Goal: Task Accomplishment & Management: Manage account settings

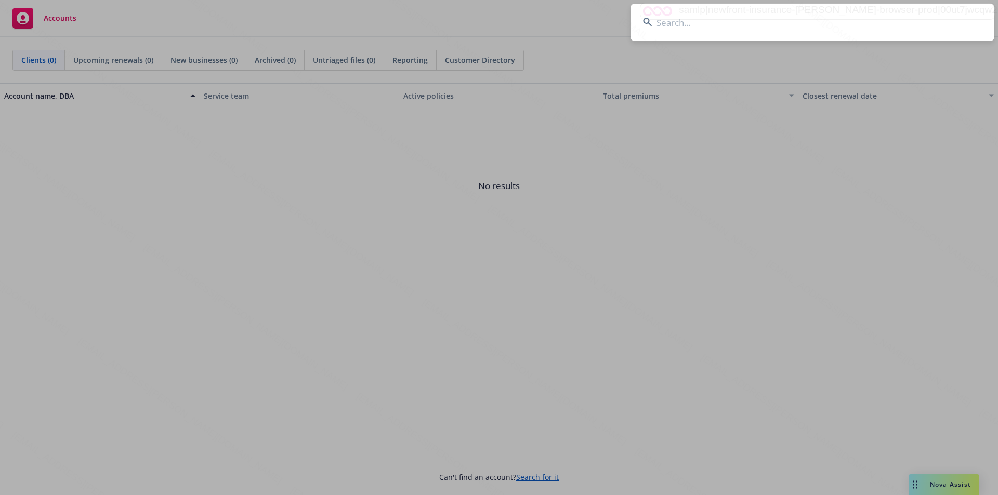
click at [676, 20] on input at bounding box center [813, 22] width 364 height 37
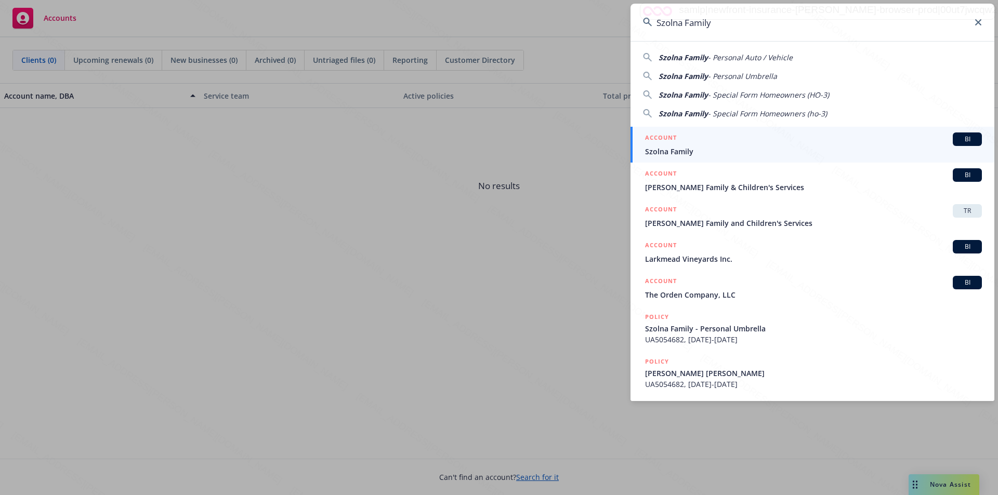
type input "Szolna Family"
click at [676, 149] on span "Szolna Family" at bounding box center [813, 151] width 337 height 11
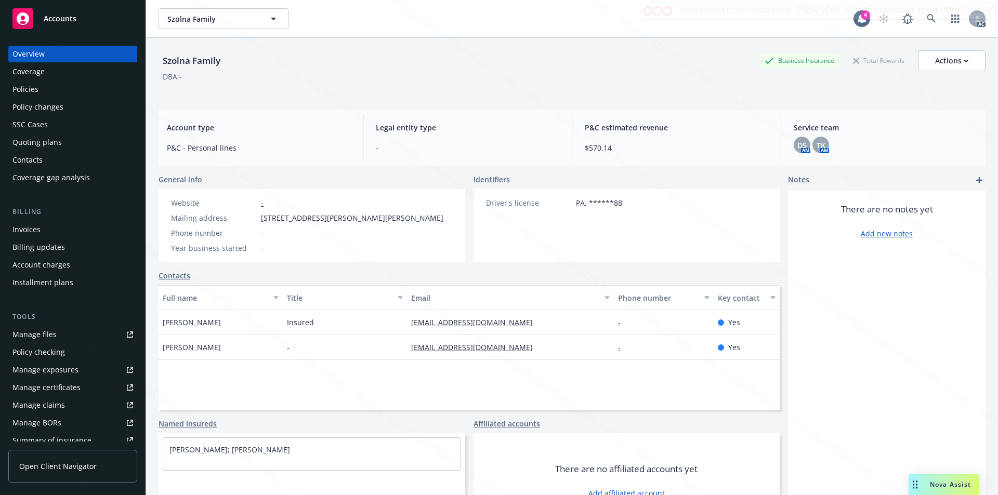
click at [265, 213] on span "[STREET_ADDRESS][PERSON_NAME][PERSON_NAME]" at bounding box center [352, 218] width 182 height 11
drag, startPoint x: 259, startPoint y: 217, endPoint x: 318, endPoint y: 218, distance: 58.8
click at [318, 218] on div "Mailing address [STREET_ADDRESS][PERSON_NAME][PERSON_NAME]" at bounding box center [307, 218] width 281 height 11
copy span "[STREET_ADDRESS][PERSON_NAME]"
click at [40, 87] on div "Policies" at bounding box center [72, 89] width 121 height 17
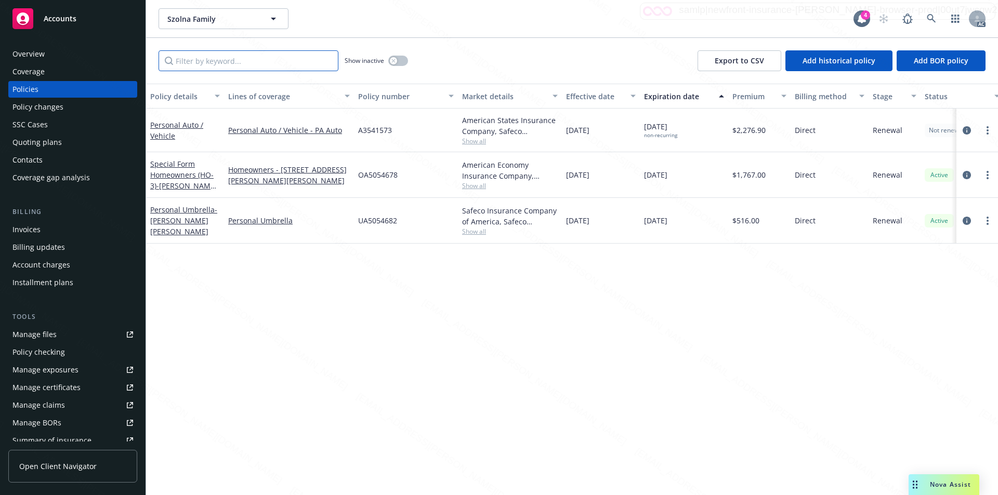
click at [259, 66] on input "Filter by keyword..." at bounding box center [249, 60] width 180 height 21
paste input "[STREET_ADDRESS][PERSON_NAME]"
type input "[STREET_ADDRESS][PERSON_NAME]"
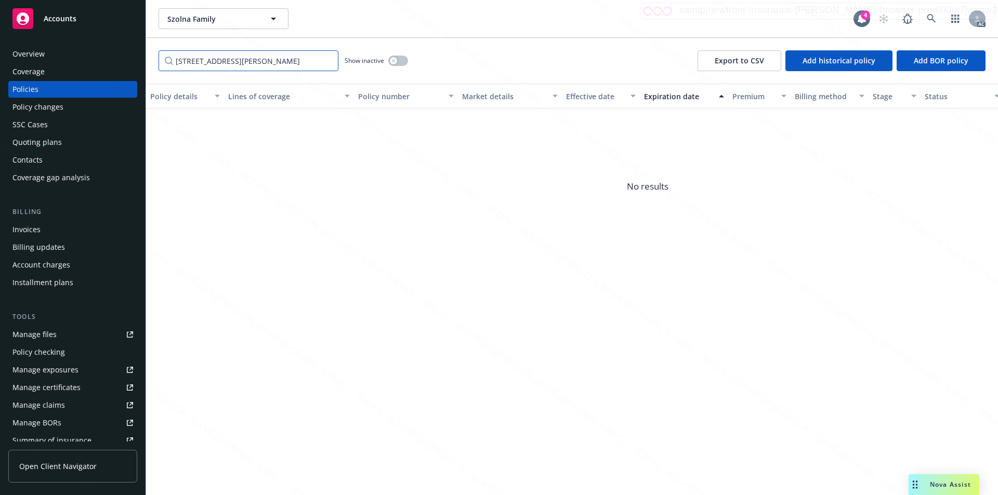
click at [330, 60] on input "[STREET_ADDRESS][PERSON_NAME]" at bounding box center [249, 60] width 180 height 21
click at [328, 62] on input "[STREET_ADDRESS][PERSON_NAME]" at bounding box center [249, 60] width 180 height 21
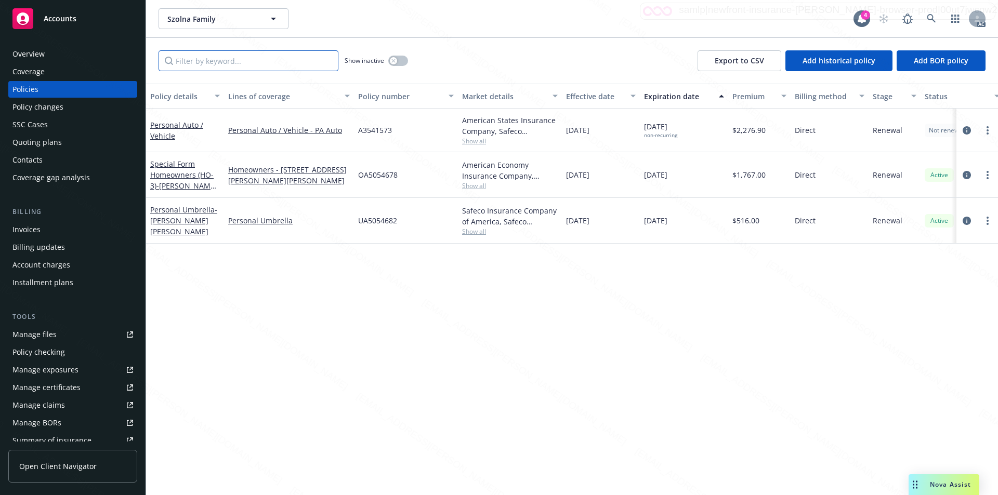
drag, startPoint x: 280, startPoint y: 62, endPoint x: 202, endPoint y: 67, distance: 78.6
click at [202, 67] on input "Filter by keyword..." at bounding box center [249, 60] width 180 height 21
click at [217, 62] on input "Filter by keyword..." at bounding box center [249, 60] width 180 height 21
paste input "OA5054678"
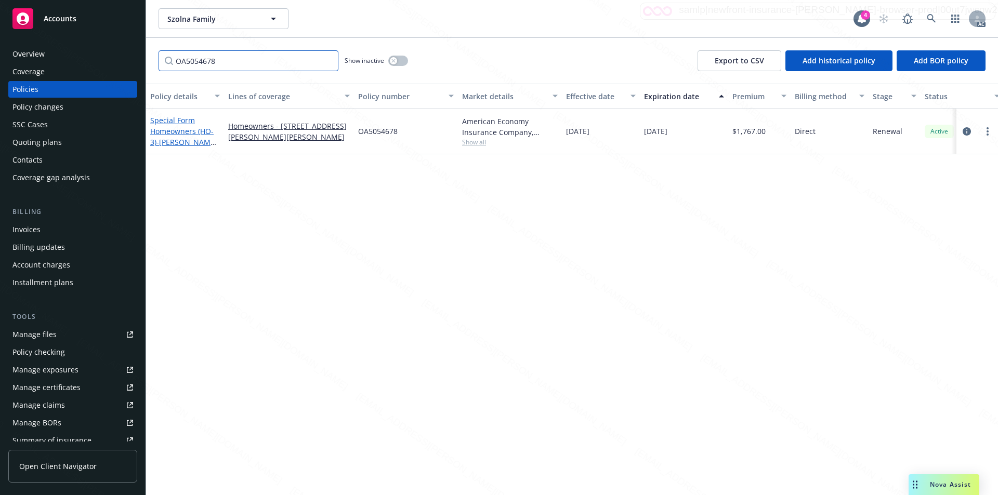
type input "OA5054678"
click at [167, 130] on link "Special Form Homeowners (HO-3) - [PERSON_NAME] [PERSON_NAME] - [STREET_ADDRESS]…" at bounding box center [183, 152] width 67 height 75
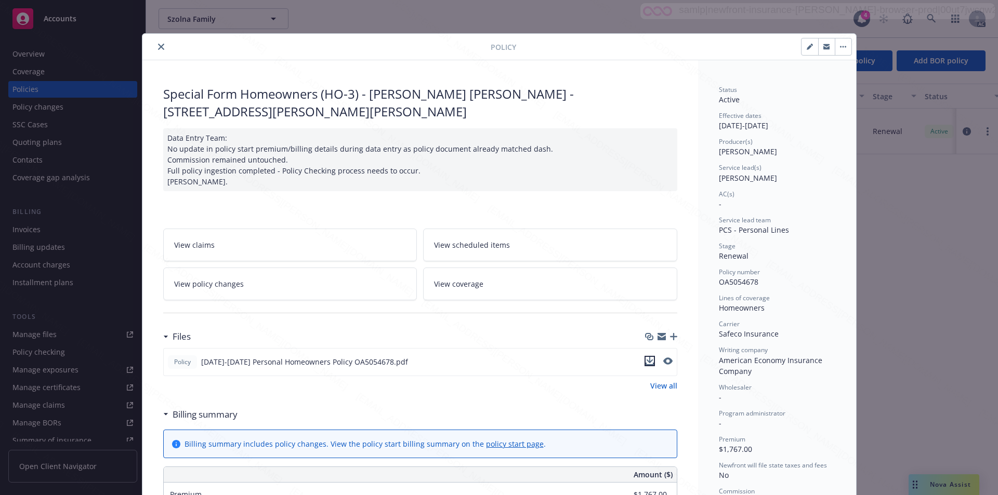
click at [646, 360] on icon "download file" at bounding box center [650, 361] width 8 height 8
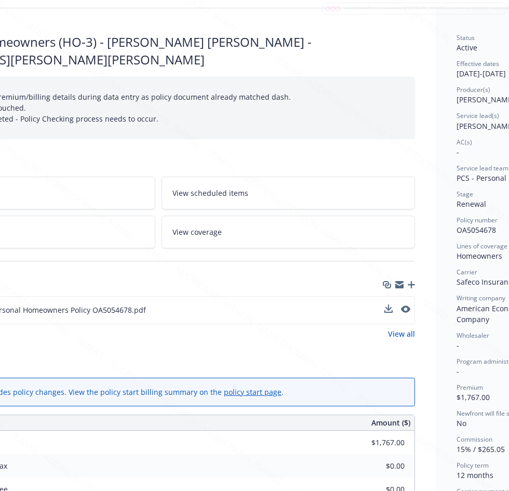
scroll to position [52, 213]
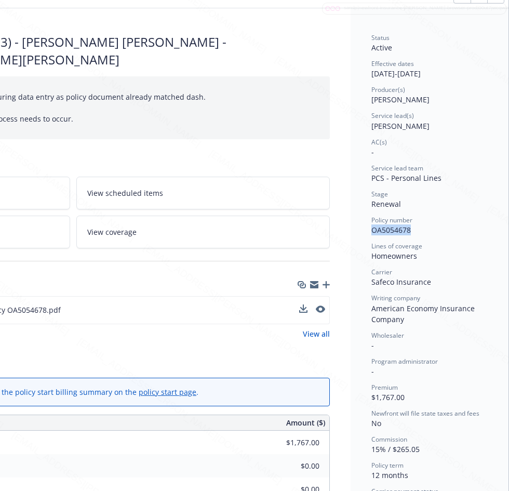
drag, startPoint x: 362, startPoint y: 232, endPoint x: 411, endPoint y: 233, distance: 48.9
click at [411, 233] on div "Status Active Effective dates [DATE] - [DATE] Producer(s) [PERSON_NAME] Service…" at bounding box center [430, 473] width 158 height 931
copy span "OA5054678"
drag, startPoint x: 362, startPoint y: 73, endPoint x: 402, endPoint y: 74, distance: 40.0
click at [402, 74] on div "Status Active Effective dates [DATE] - [DATE] Producer(s) [PERSON_NAME] Service…" at bounding box center [430, 473] width 158 height 931
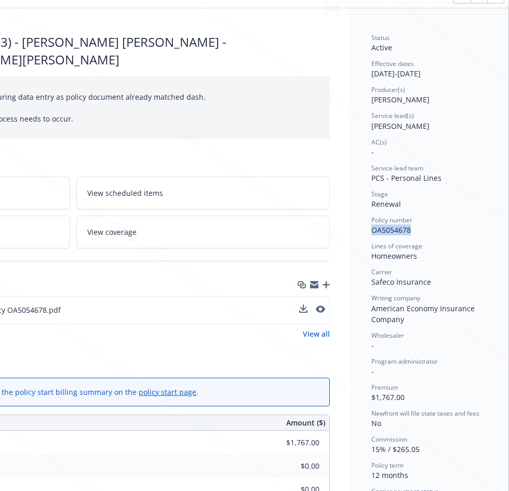
copy div "[DATE]"
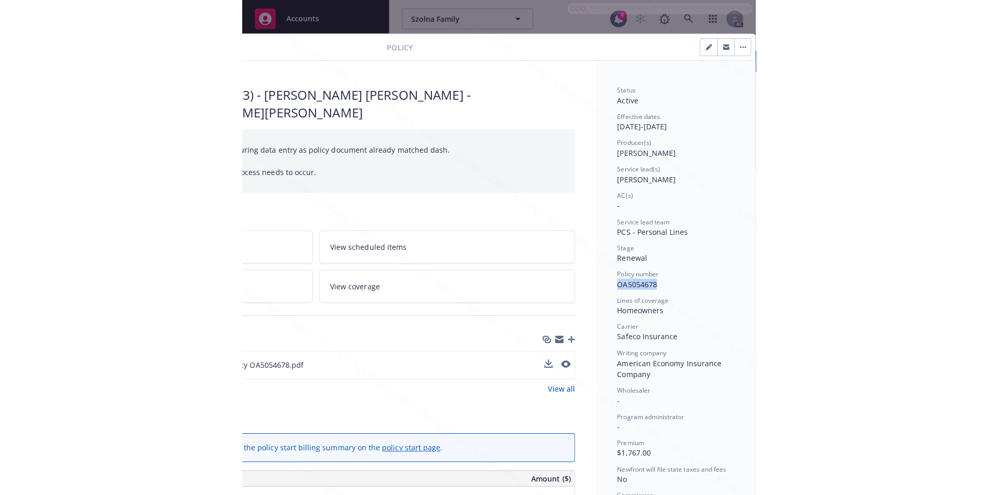
scroll to position [0, 0]
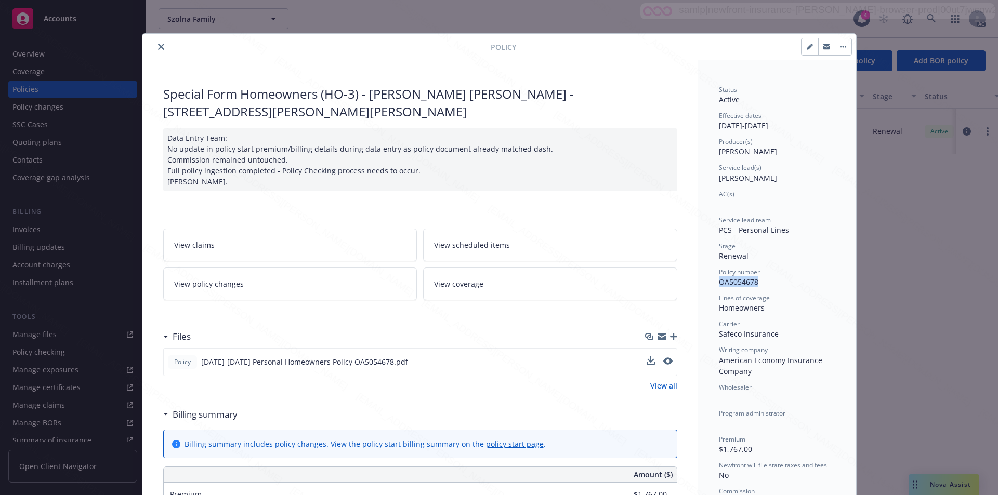
click at [842, 48] on button "button" at bounding box center [843, 46] width 17 height 17
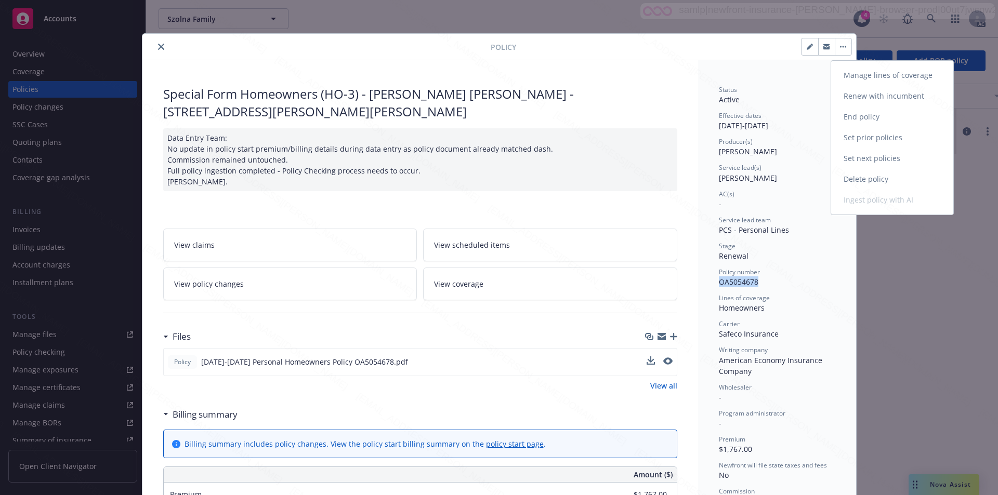
click at [849, 114] on link "End policy" at bounding box center [892, 117] width 122 height 21
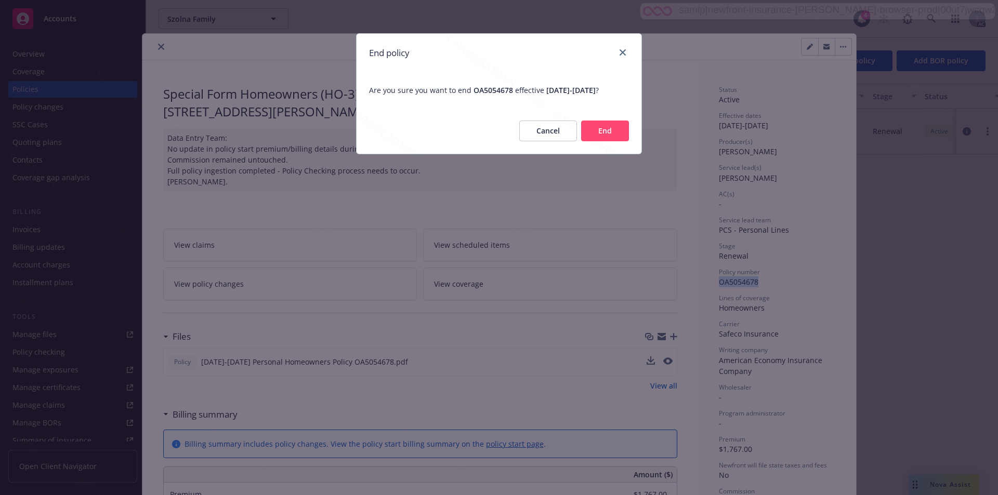
click at [602, 141] on button "End" at bounding box center [605, 131] width 48 height 21
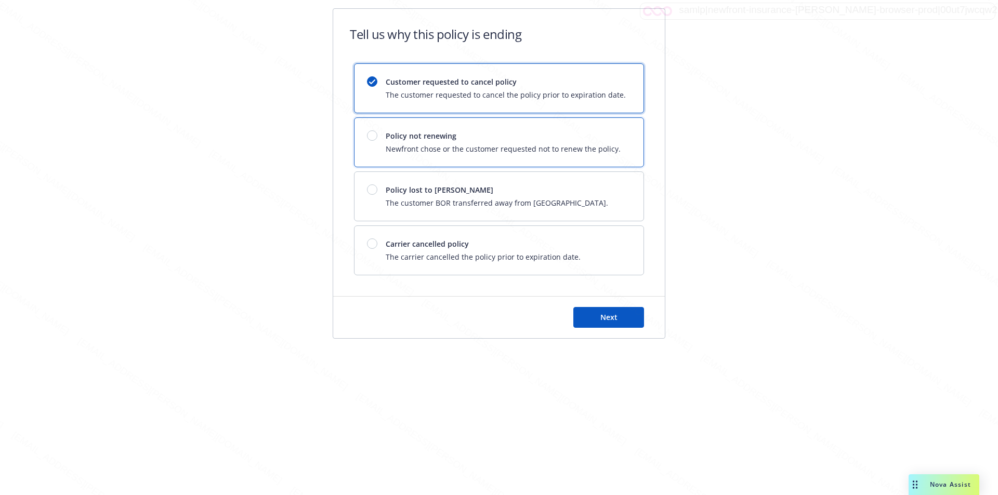
click at [545, 142] on div "Policy not renewing Newfront chose or the customer requested not to renew the p…" at bounding box center [503, 142] width 235 height 24
click at [586, 314] on button "Next" at bounding box center [608, 317] width 71 height 21
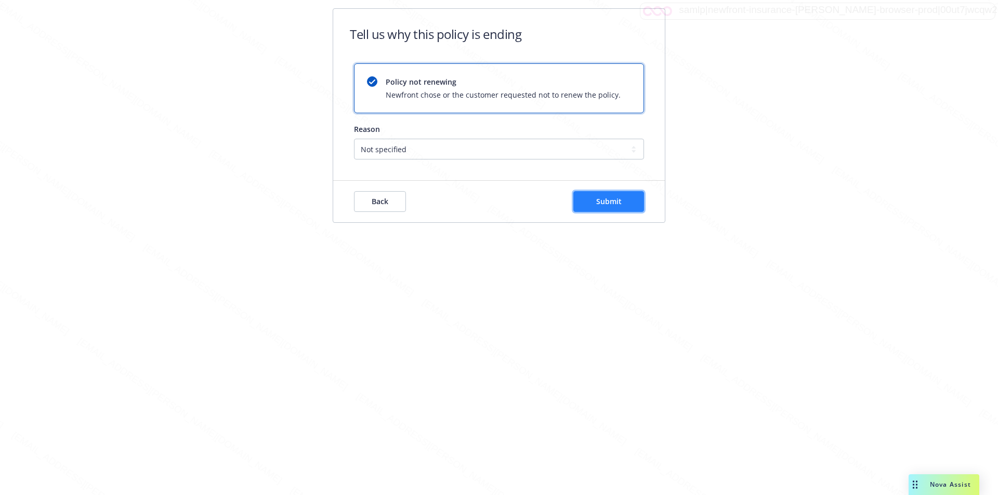
click at [621, 204] on span "Submit" at bounding box center [608, 202] width 25 height 10
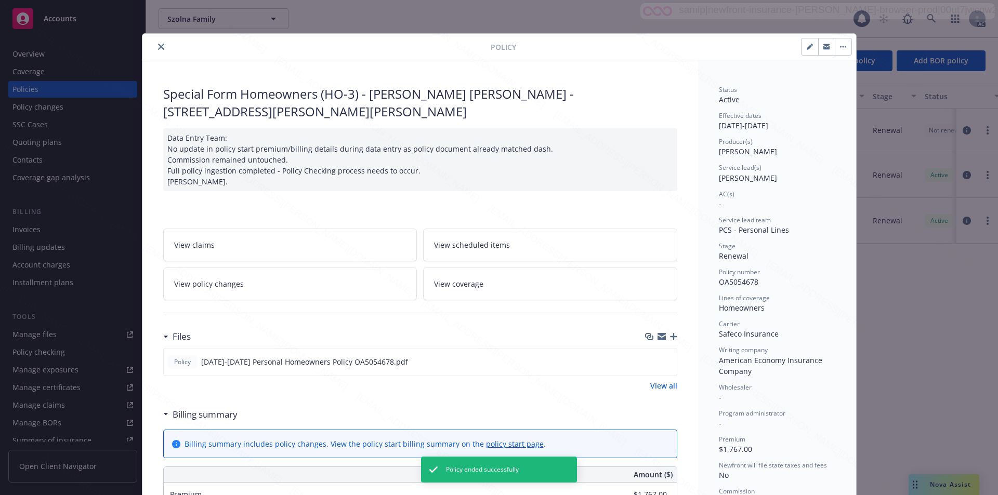
scroll to position [31, 0]
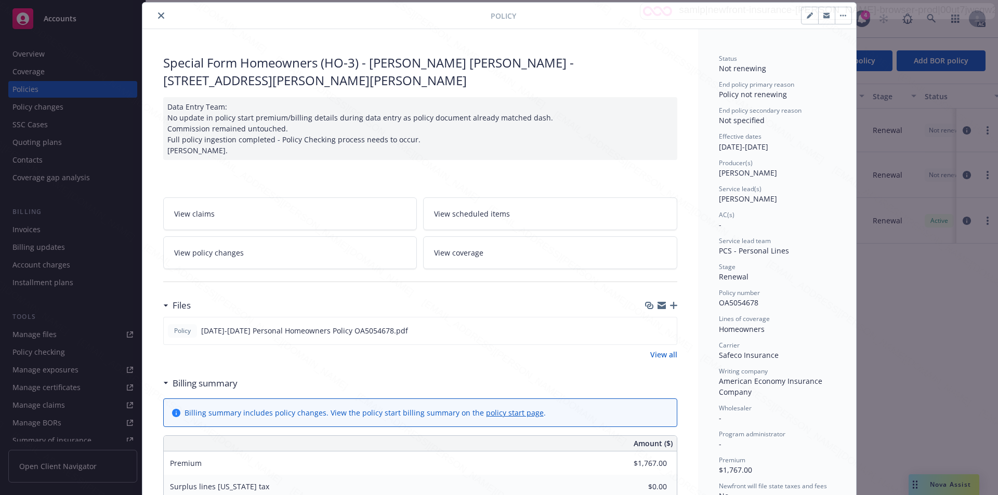
drag, startPoint x: 0, startPoint y: 277, endPoint x: 436, endPoint y: 372, distance: 445.8
click at [436, 372] on div "Files Policy [DATE]-[DATE] Personal Homeowners Policy OA5054678.pdf View all" at bounding box center [420, 333] width 514 height 77
